Goal: Find specific page/section: Find specific page/section

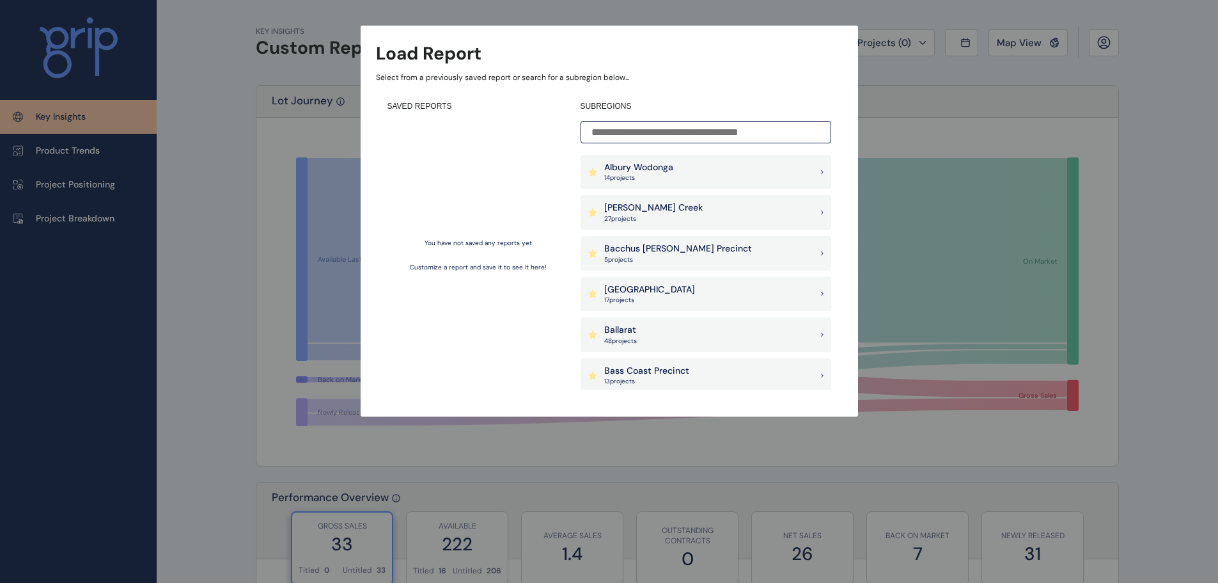
click at [659, 123] on input at bounding box center [706, 132] width 251 height 22
click at [661, 164] on p "Albury Wodonga" at bounding box center [638, 167] width 69 height 13
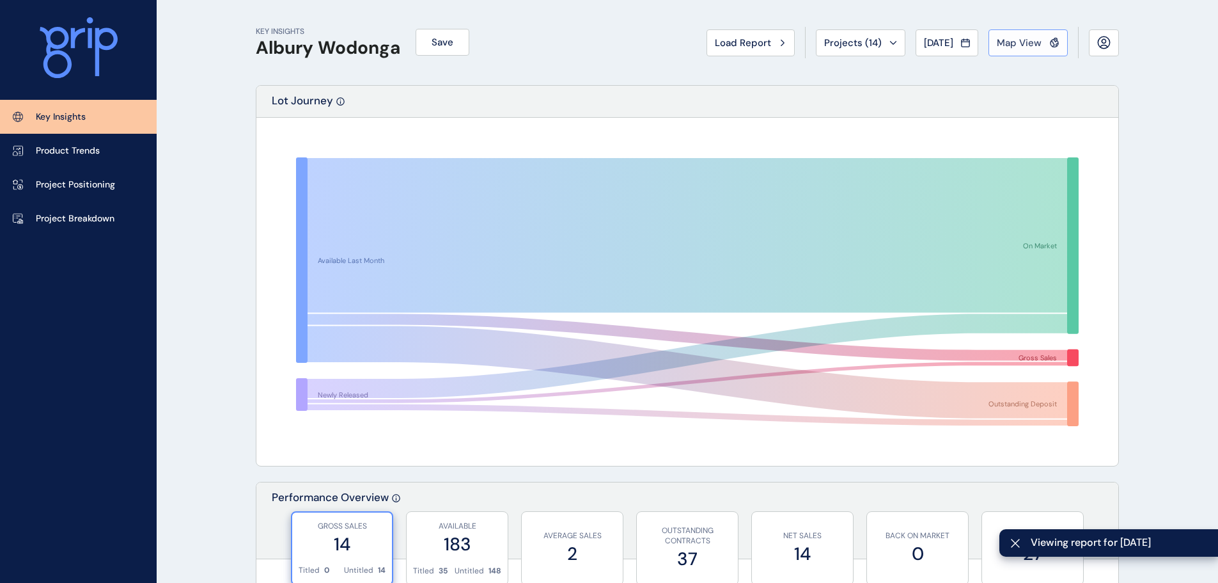
click at [1048, 44] on div "Map View" at bounding box center [1028, 42] width 63 height 13
